Goal: Check status: Check status

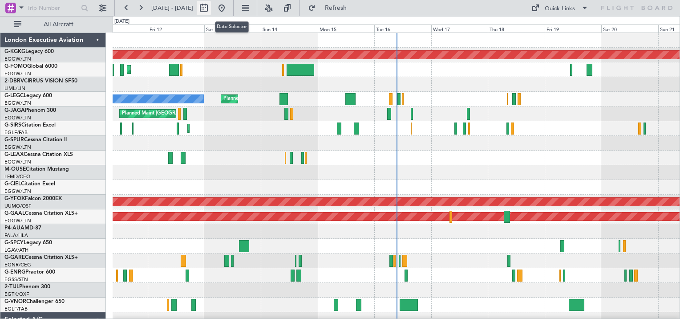
click at [211, 4] on button at bounding box center [204, 8] width 14 height 14
select select "9"
select select "2025"
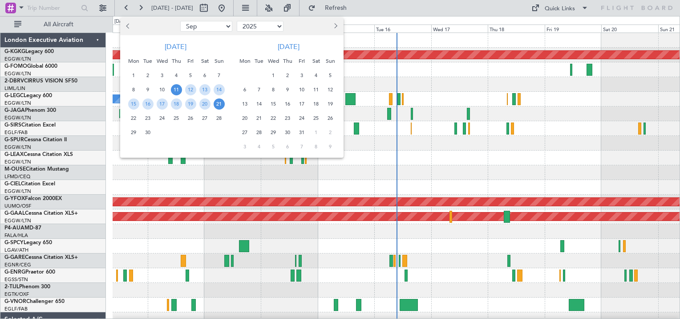
click at [126, 26] on span "Previous month" at bounding box center [128, 25] width 5 height 5
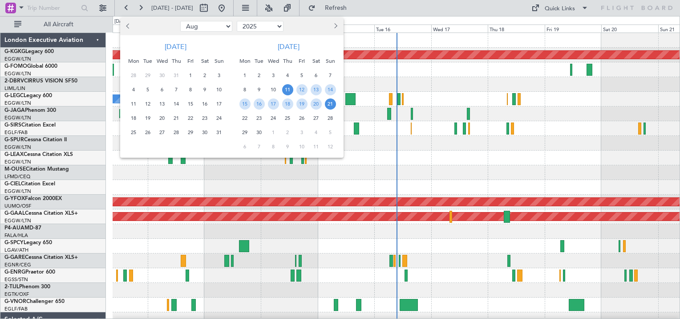
click at [126, 26] on span "Previous month" at bounding box center [128, 25] width 5 height 5
select select "6"
click at [173, 104] on span "12" at bounding box center [176, 103] width 11 height 11
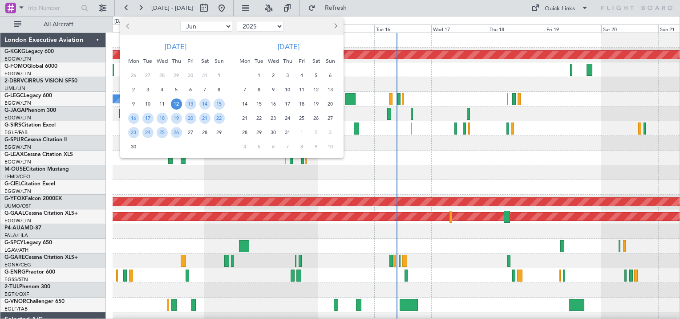
click at [173, 104] on span "12" at bounding box center [176, 103] width 11 height 11
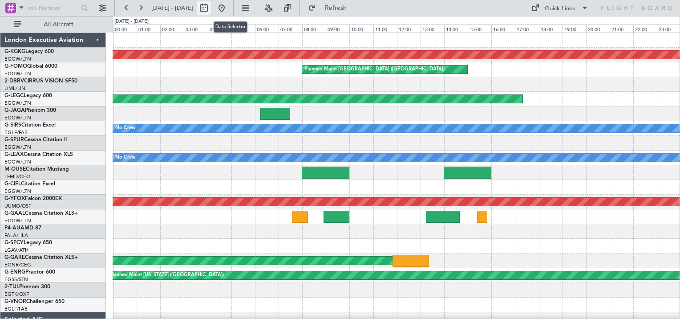
click at [211, 6] on button at bounding box center [204, 8] width 14 height 14
select select "6"
select select "2025"
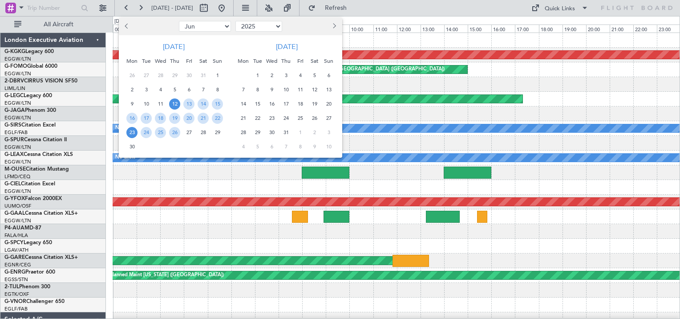
click at [130, 130] on span "23" at bounding box center [131, 132] width 11 height 11
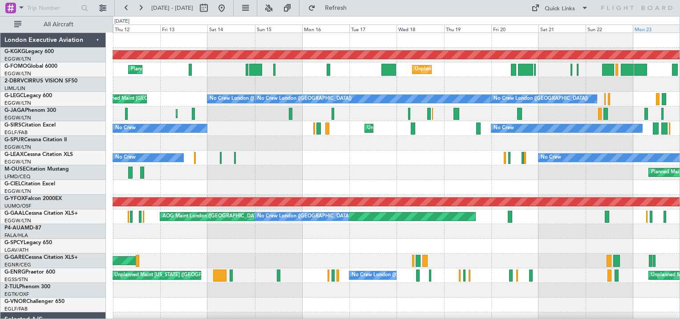
click at [646, 29] on div "Mon 23" at bounding box center [656, 28] width 47 height 8
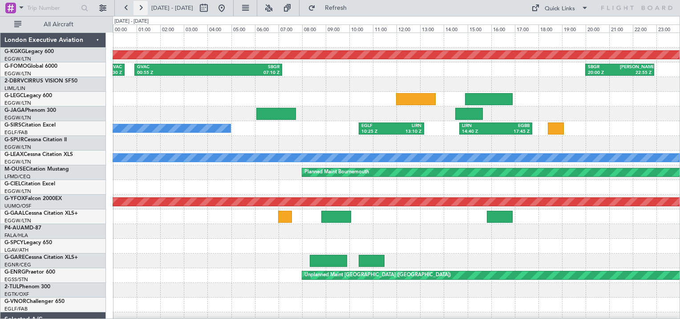
click at [142, 8] on button at bounding box center [141, 8] width 14 height 14
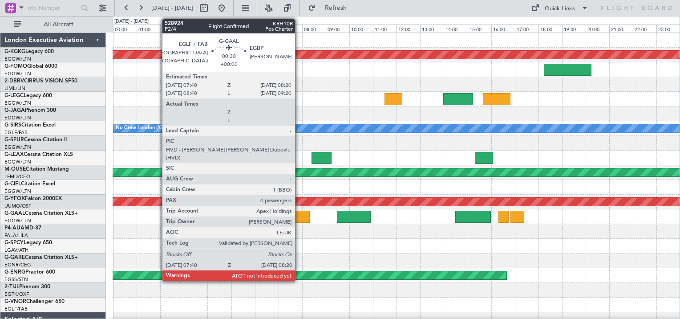
click at [299, 217] on div at bounding box center [302, 217] width 16 height 12
